Goal: Information Seeking & Learning: Understand process/instructions

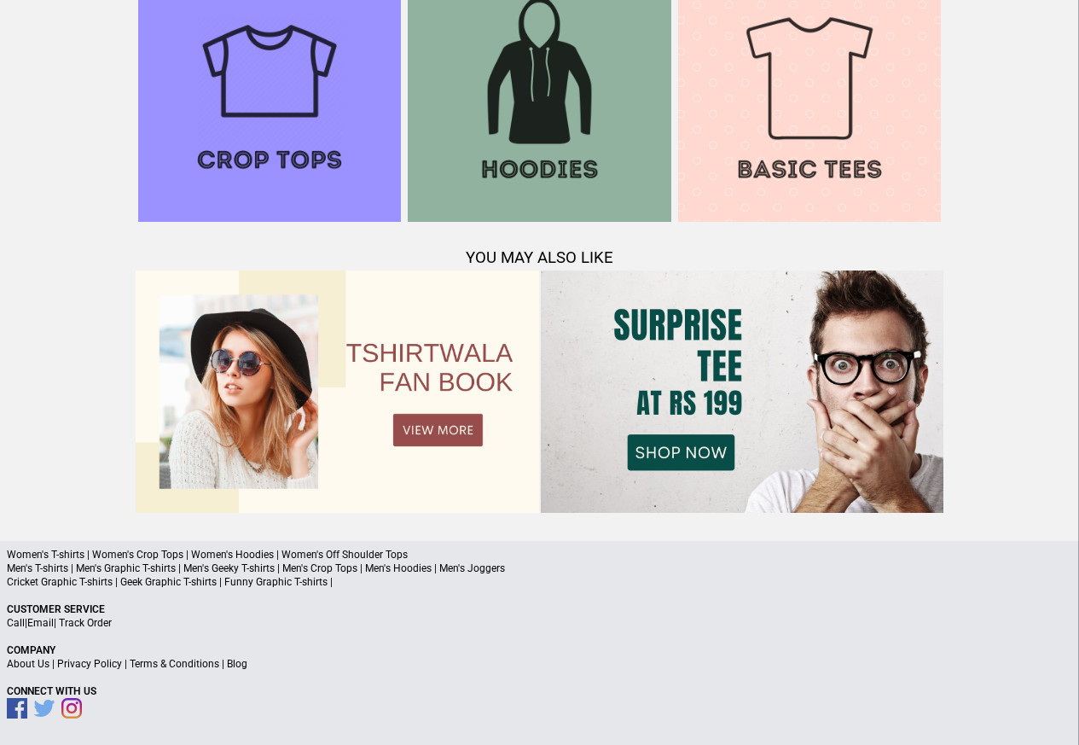
scroll to position [1647, 0]
click at [167, 664] on link "Terms & Conditions" at bounding box center [175, 664] width 90 height 12
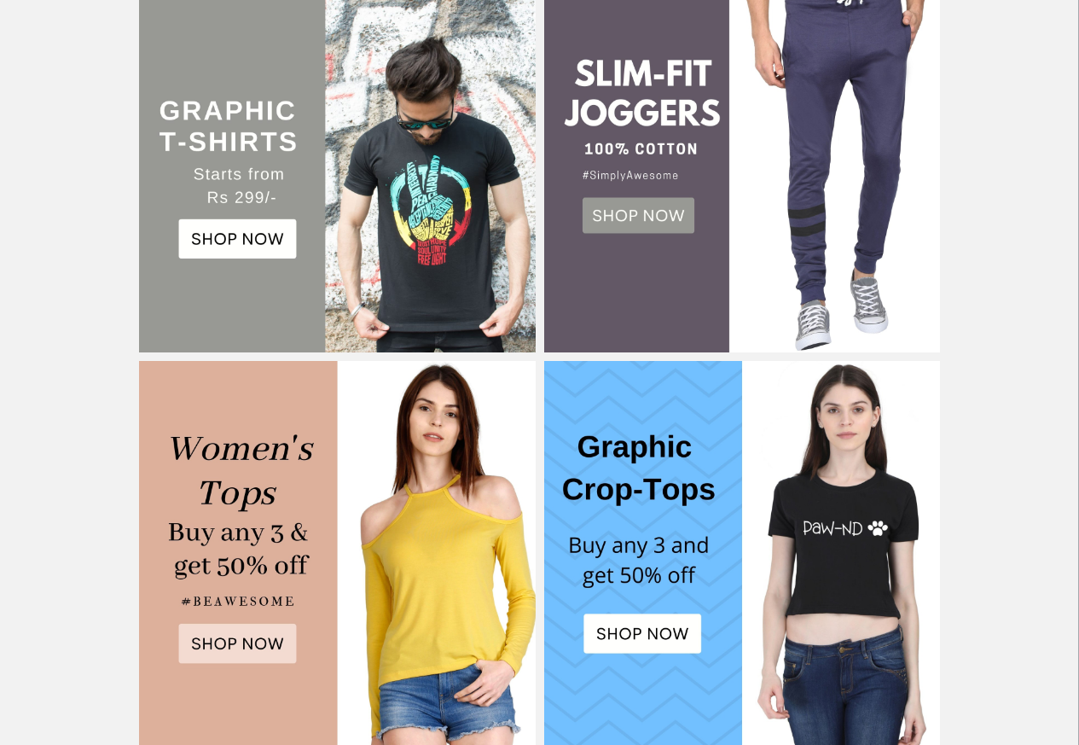
scroll to position [614, 0]
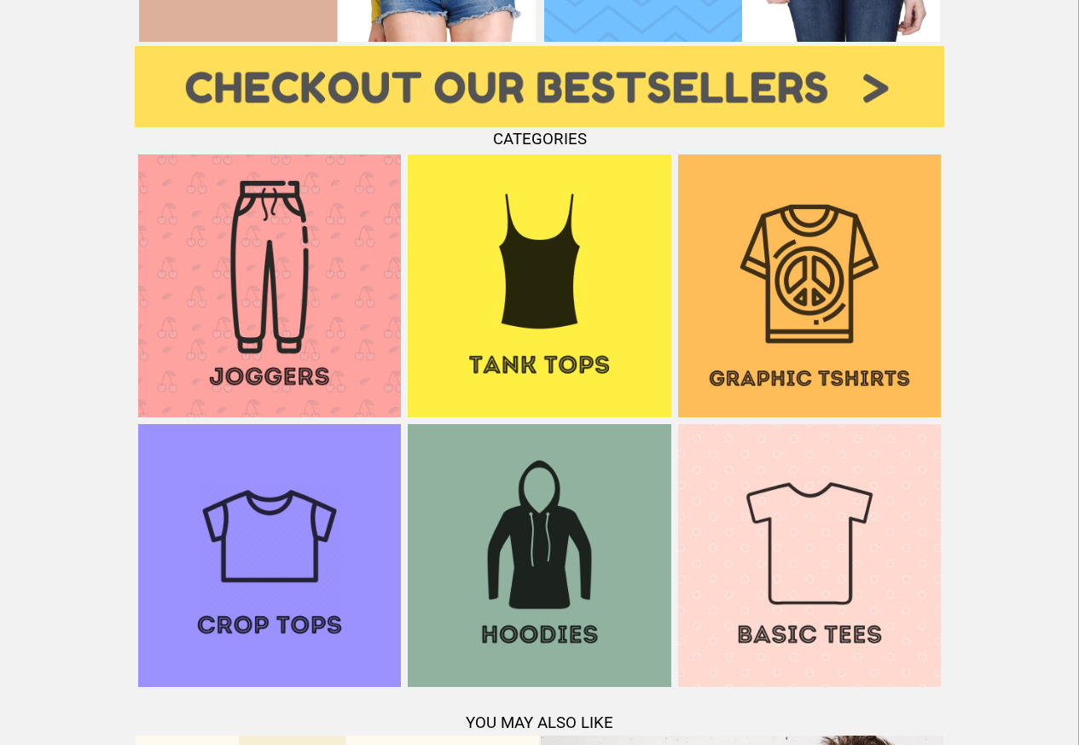
scroll to position [1331, 0]
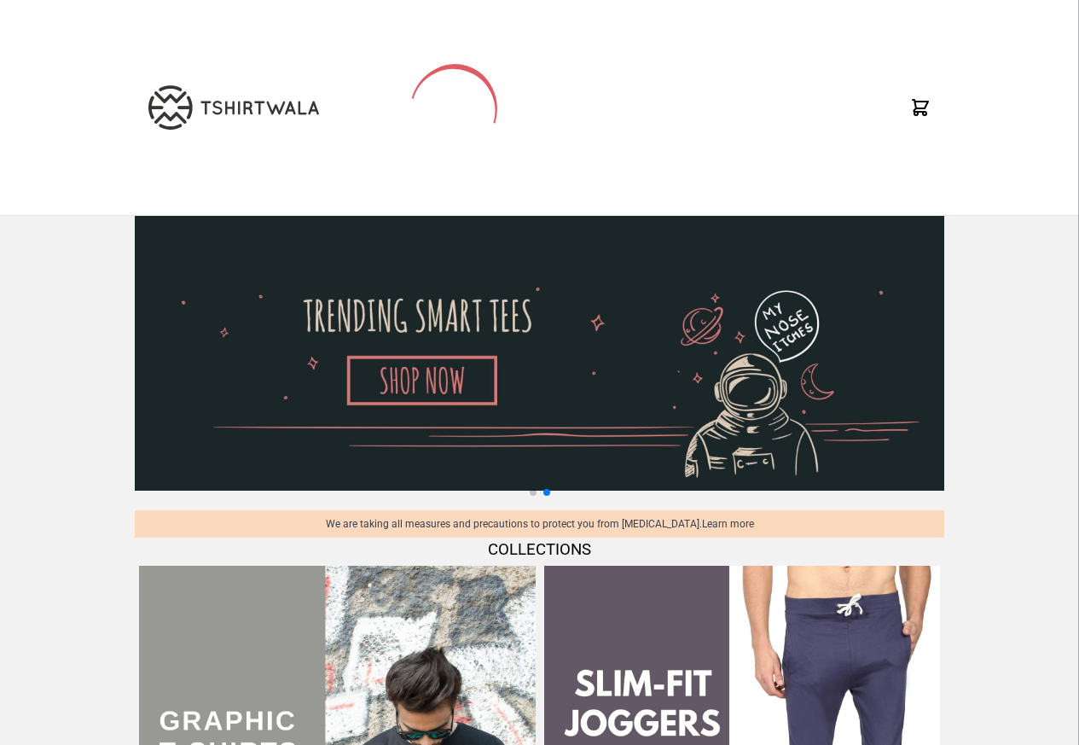
scroll to position [614, 0]
